Goal: Task Accomplishment & Management: Complete application form

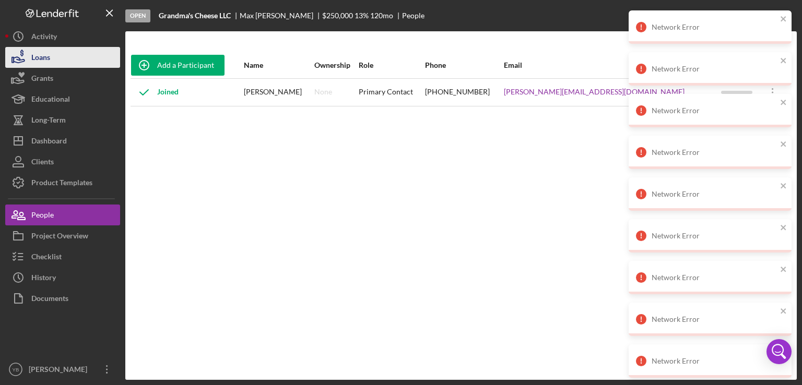
click at [62, 59] on button "Loans" at bounding box center [62, 57] width 115 height 21
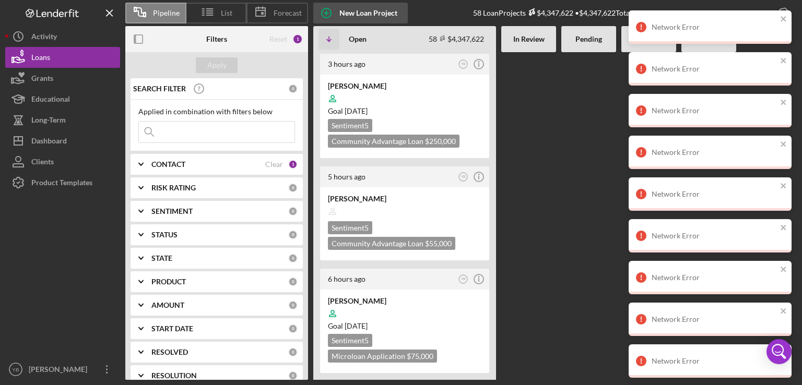
click at [353, 8] on div "New Loan Project" at bounding box center [368, 13] width 58 height 21
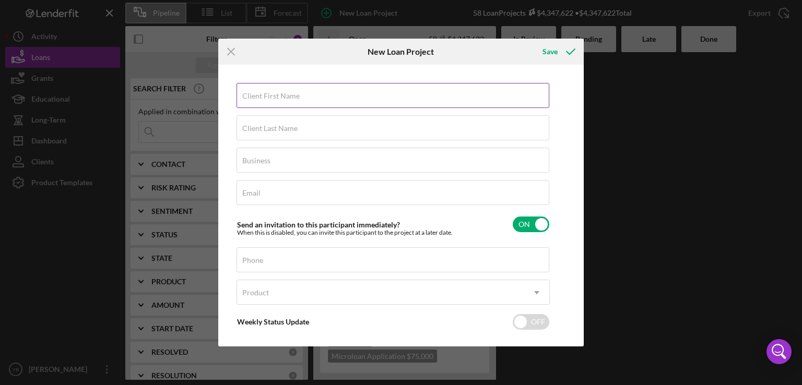
click at [279, 93] on label "Client First Name" at bounding box center [270, 96] width 57 height 8
click at [279, 93] on input "Client First Name" at bounding box center [393, 95] width 313 height 25
paste input "[PERSON_NAME]"
type input "[PERSON_NAME]"
click at [243, 128] on label "Client Last Name" at bounding box center [269, 128] width 55 height 8
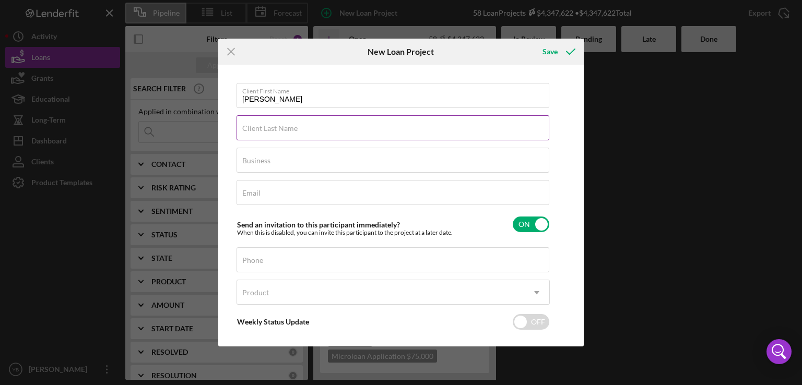
click at [243, 128] on input "Client Last Name" at bounding box center [393, 127] width 313 height 25
paste input "[PERSON_NAME]"
click at [278, 131] on input "[PERSON_NAME]" at bounding box center [393, 127] width 313 height 25
type input "[PERSON_NAME]"
click at [312, 97] on input "[PERSON_NAME]" at bounding box center [393, 95] width 313 height 25
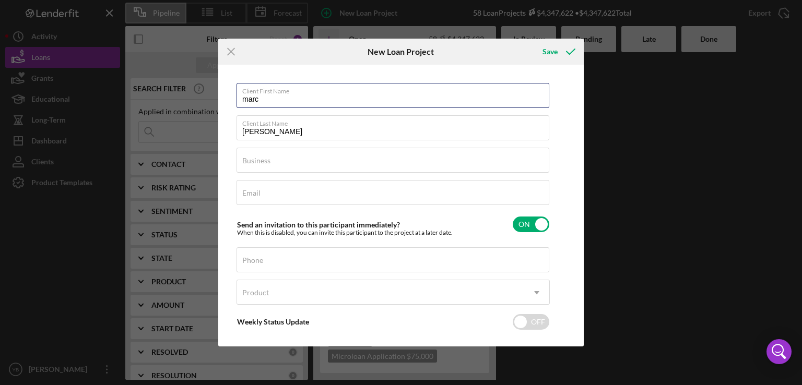
type input "marc"
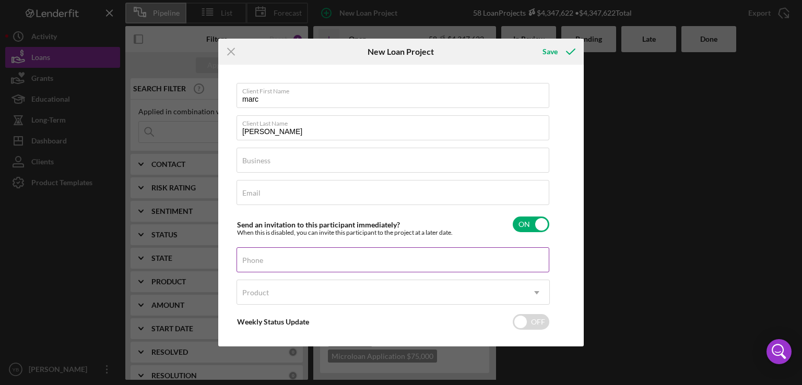
click at [252, 257] on label "Phone" at bounding box center [252, 260] width 21 height 8
click at [252, 257] on input "Phone" at bounding box center [393, 260] width 313 height 25
paste input "(191) 4##-####"
click at [299, 268] on input "(191) 4##-####" at bounding box center [393, 260] width 313 height 25
type input "(191) 4##-####"
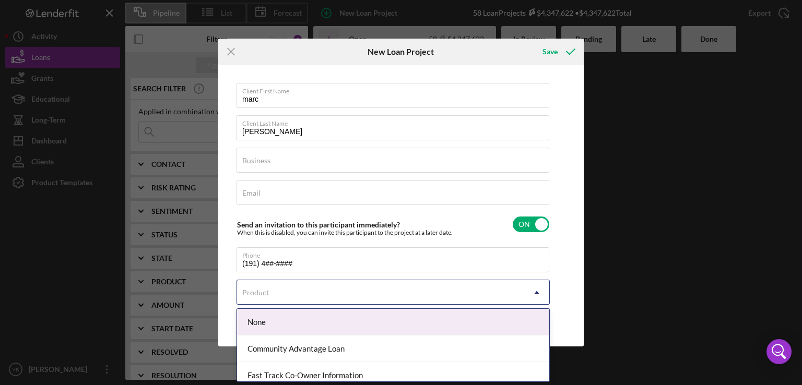
click at [259, 290] on div "Product" at bounding box center [255, 293] width 27 height 8
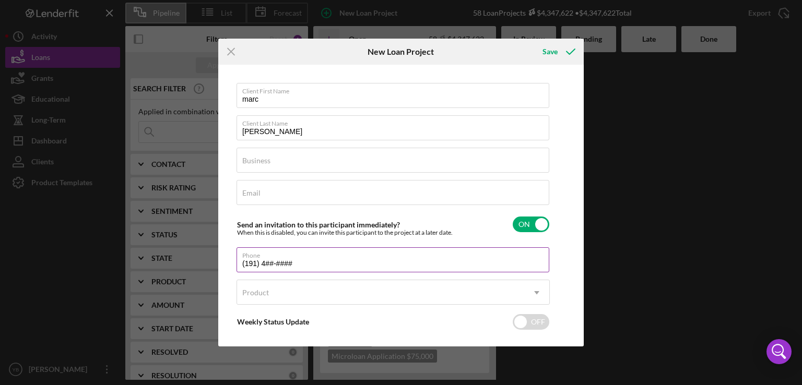
click at [297, 265] on input "(191) 4##-####" at bounding box center [393, 260] width 313 height 25
drag, startPoint x: 240, startPoint y: 263, endPoint x: 330, endPoint y: 266, distance: 90.4
click at [330, 266] on input "(191) 4##-####" at bounding box center [393, 260] width 313 height 25
paste input "(191) 4##-####"
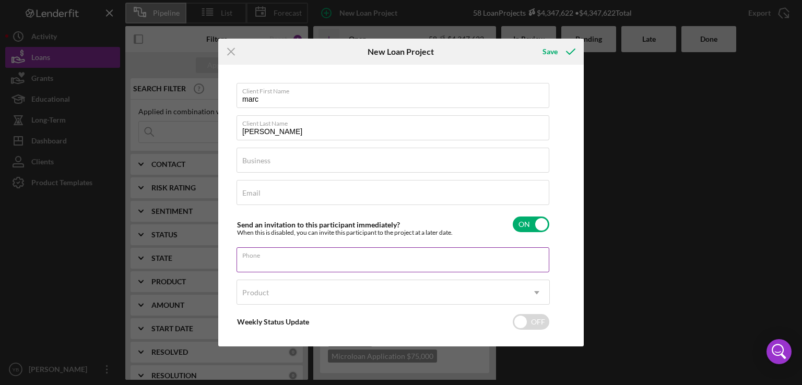
type input "(191) 4##-####"
click at [330, 266] on input "(191) 4##-####" at bounding box center [393, 260] width 313 height 25
click at [246, 264] on input "Phone" at bounding box center [393, 260] width 313 height 25
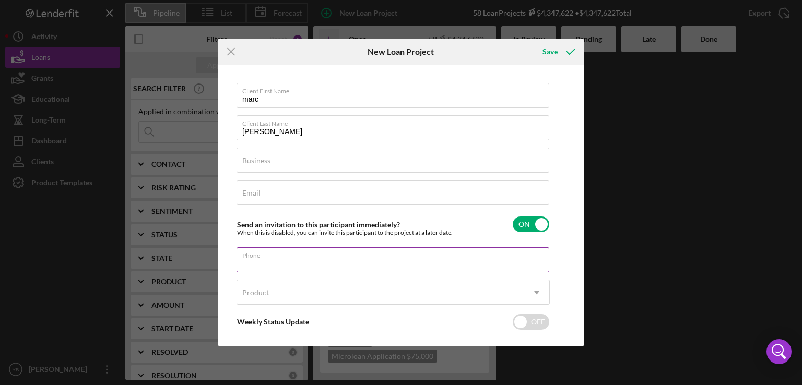
paste input "[PHONE_NUMBER]"
type input "[PHONE_NUMBER]"
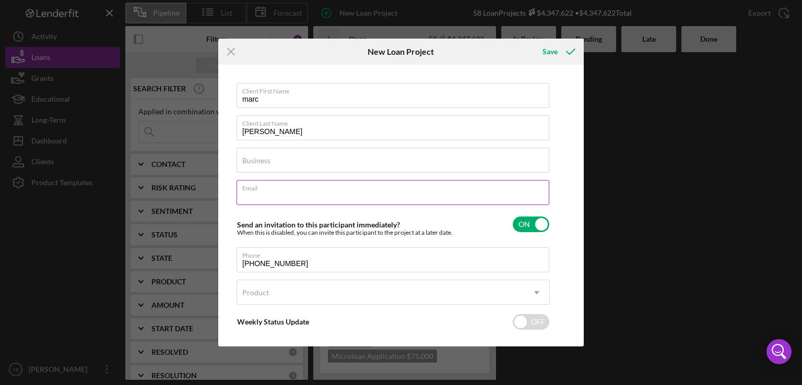
click at [261, 189] on div "Email Required" at bounding box center [393, 193] width 313 height 26
paste input "[EMAIL_ADDRESS][DOMAIN_NAME]"
type input "[EMAIL_ADDRESS][DOMAIN_NAME]"
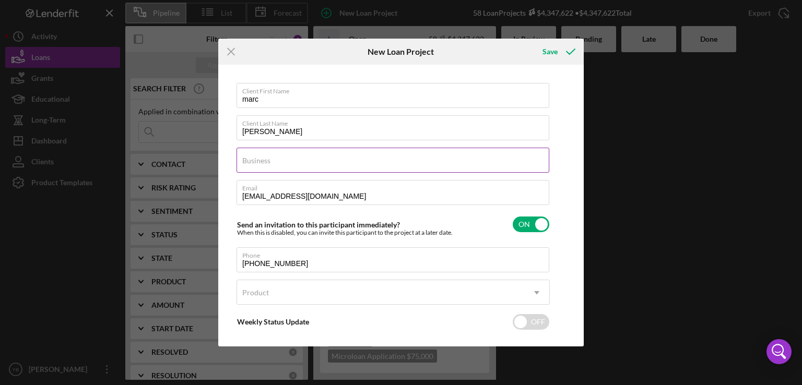
click at [267, 161] on label "Business" at bounding box center [256, 161] width 28 height 8
click at [267, 161] on input "Business" at bounding box center [393, 160] width 313 height 25
paste input "The [PERSON_NAME] Education Group"
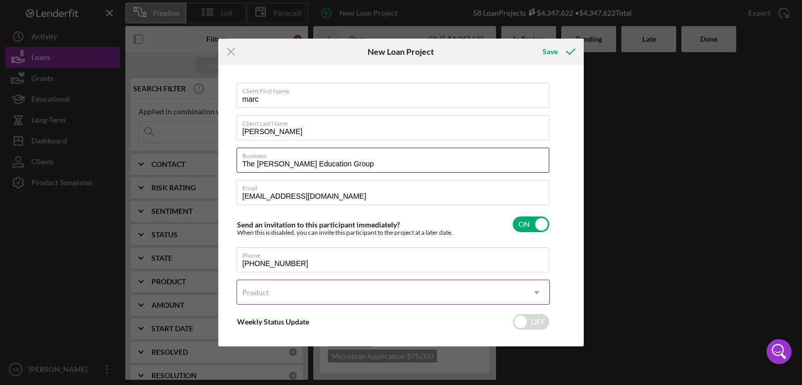
type input "The [PERSON_NAME] Education Group"
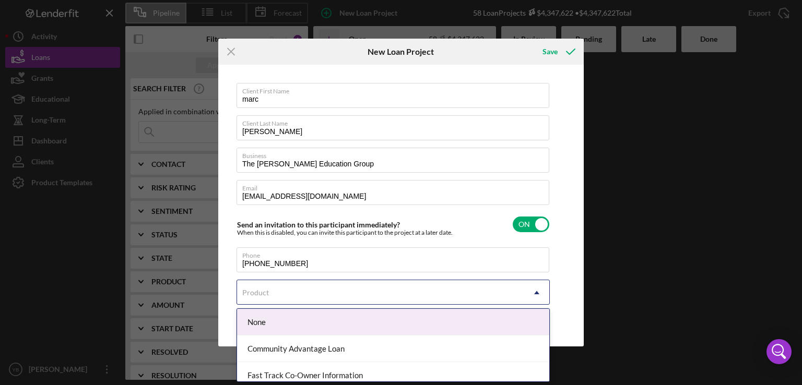
click at [536, 292] on use at bounding box center [536, 292] width 5 height 3
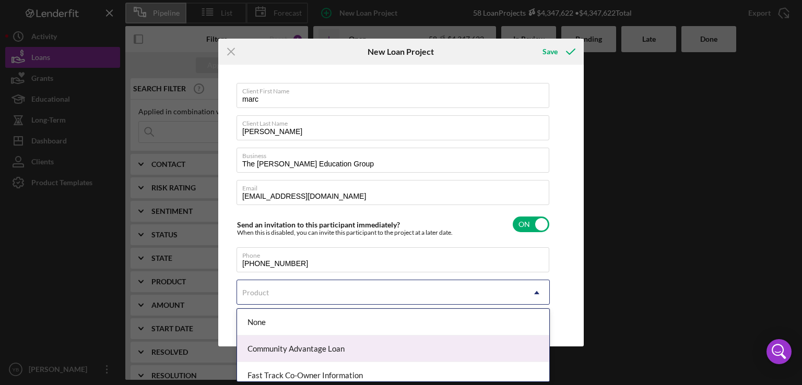
click at [350, 351] on div "Community Advantage Loan" at bounding box center [393, 349] width 312 height 27
checkbox input "true"
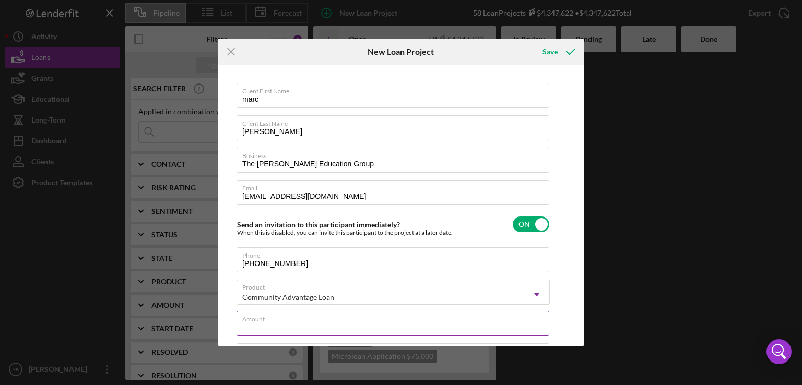
click at [307, 323] on input "Amount" at bounding box center [393, 323] width 313 height 25
type input "$2"
type textarea "Here's a snapshot of information that has been fully approved, as well as the i…"
type input "$1"
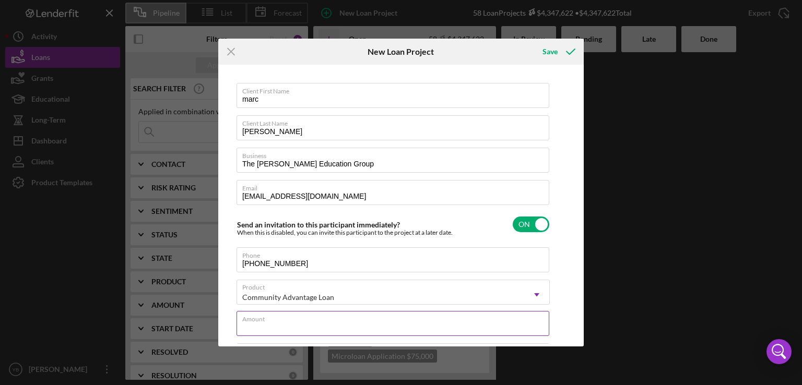
type textarea "Here's a snapshot of information that has been fully approved, as well as the i…"
type input "$15"
type textarea "Here's a snapshot of information that has been fully approved, as well as the i…"
type input "$150"
type textarea "Here's a snapshot of information that has been fully approved, as well as the i…"
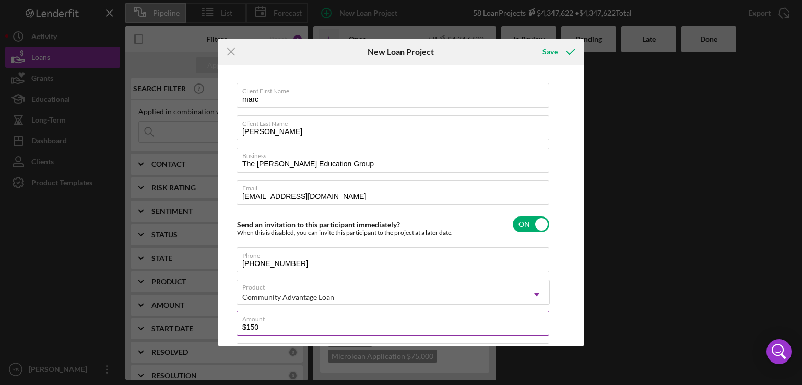
type input "$1,500"
type textarea "Here's a snapshot of information that has been fully approved, as well as the i…"
type input "$15,000"
type textarea "Here's a snapshot of information that has been fully approved, as well as the i…"
type input "$150,000"
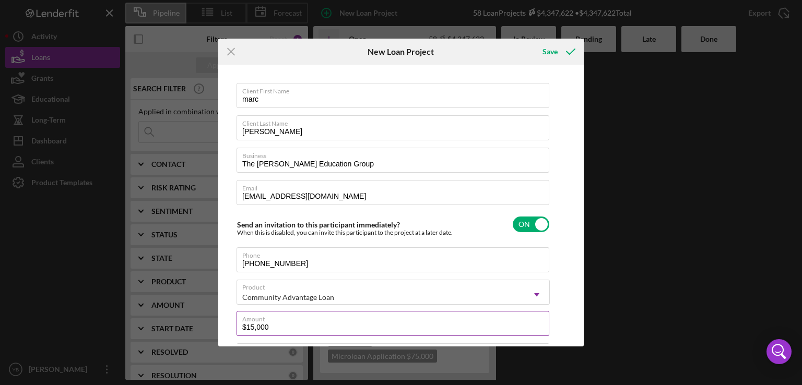
type textarea "Here's a snapshot of information that has been fully approved, as well as the i…"
type input "$150,000"
type textarea "Here's a snapshot of information that has been fully approved, as well as the i…"
click at [251, 325] on input "$150,000" at bounding box center [393, 323] width 313 height 25
type input "$50,000"
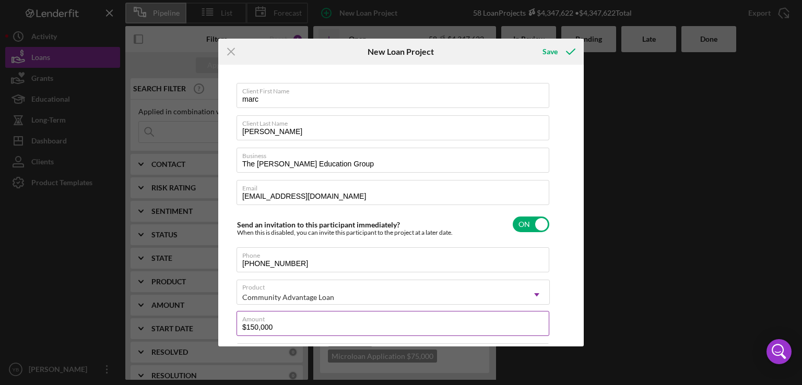
type textarea "Here's a snapshot of information that has been fully approved, as well as the i…"
type input "$250,000"
type textarea "Here's a snapshot of information that has been fully approved, as well as the i…"
click at [280, 326] on input "$250,000" at bounding box center [393, 323] width 313 height 25
type input "$250,000"
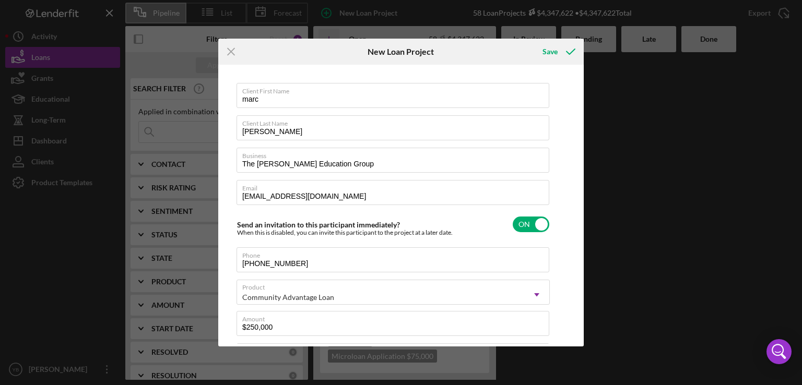
type textarea "Here's a snapshot of information that has been fully approved, as well as the i…"
click at [264, 98] on input "marc" at bounding box center [393, 95] width 313 height 25
type input "arc"
type textarea "Here's a snapshot of information that has been fully approved, as well as the i…"
type input "[PERSON_NAME]"
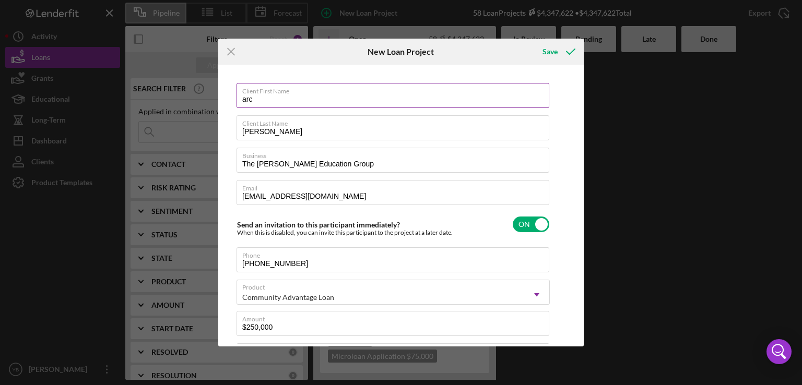
type textarea "Here's a snapshot of information that has been fully approved, as well as the i…"
type input "[PERSON_NAME]"
type textarea "Here's a snapshot of information that has been fully approved, as well as the i…"
click at [246, 130] on input "[PERSON_NAME]" at bounding box center [393, 127] width 313 height 25
type input "ertrand"
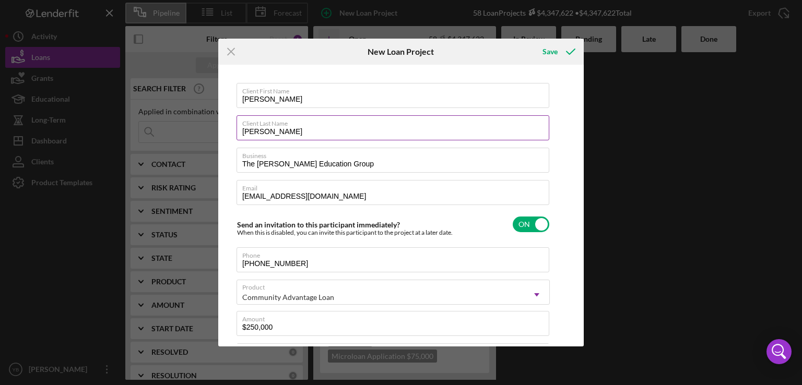
type textarea "Here's a snapshot of information that has been fully approved, as well as the i…"
type input "[PERSON_NAME]"
type textarea "Here's a snapshot of information that has been fully approved, as well as the i…"
type input "[PERSON_NAME]"
click at [551, 52] on div "Save" at bounding box center [550, 51] width 15 height 21
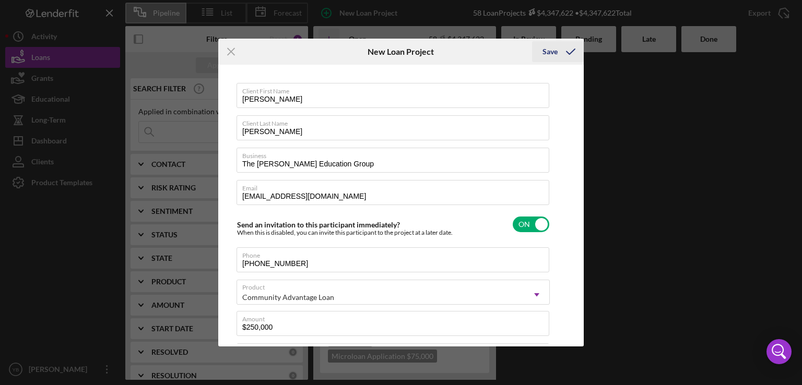
type textarea "Here's a snapshot of information that has been fully approved, as well as the i…"
checkbox input "false"
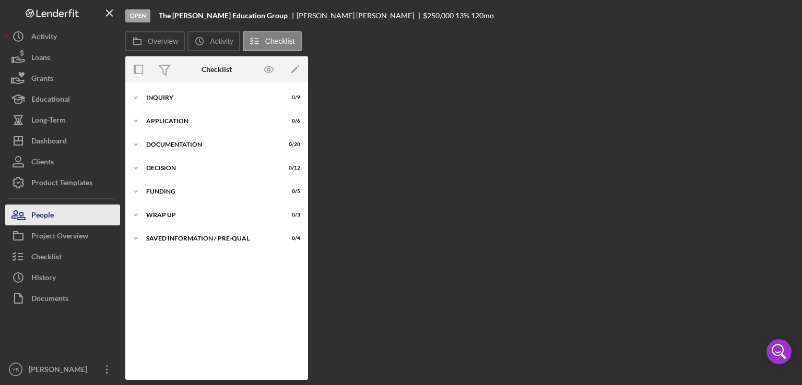
click at [48, 216] on div "People" at bounding box center [42, 216] width 22 height 23
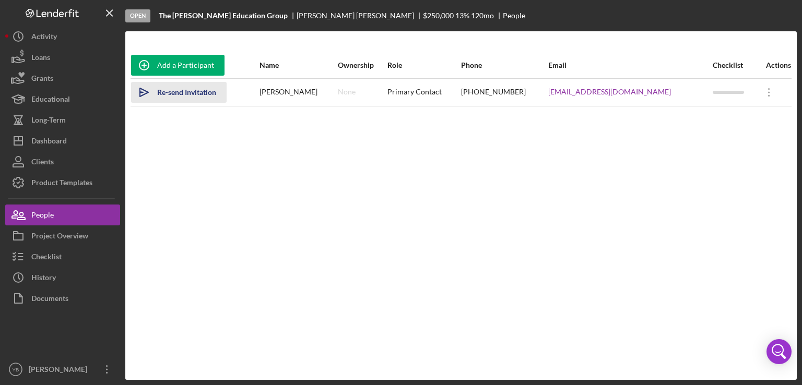
click at [187, 91] on div "Re-send Invitation" at bounding box center [186, 92] width 59 height 21
